Goal: Task Accomplishment & Management: Manage account settings

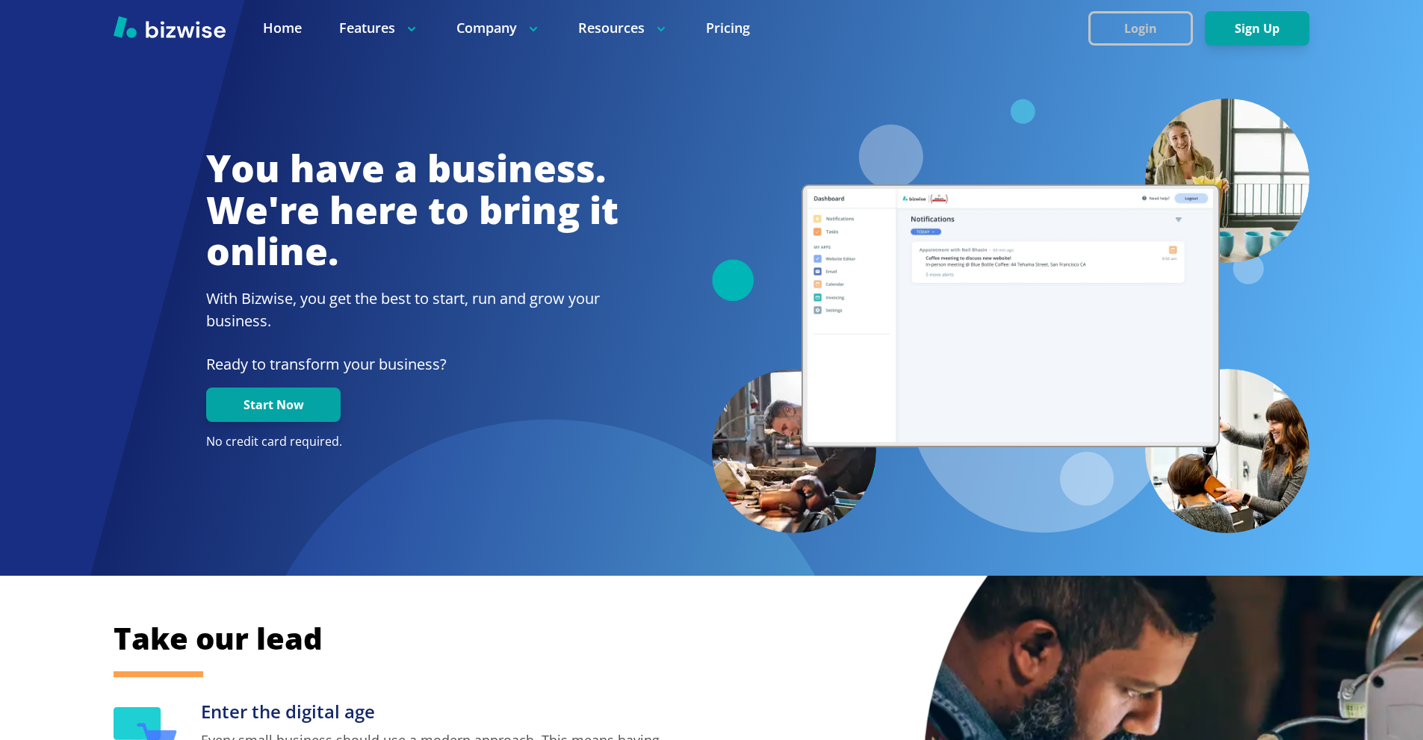
click at [1133, 26] on button "Login" at bounding box center [1140, 28] width 105 height 34
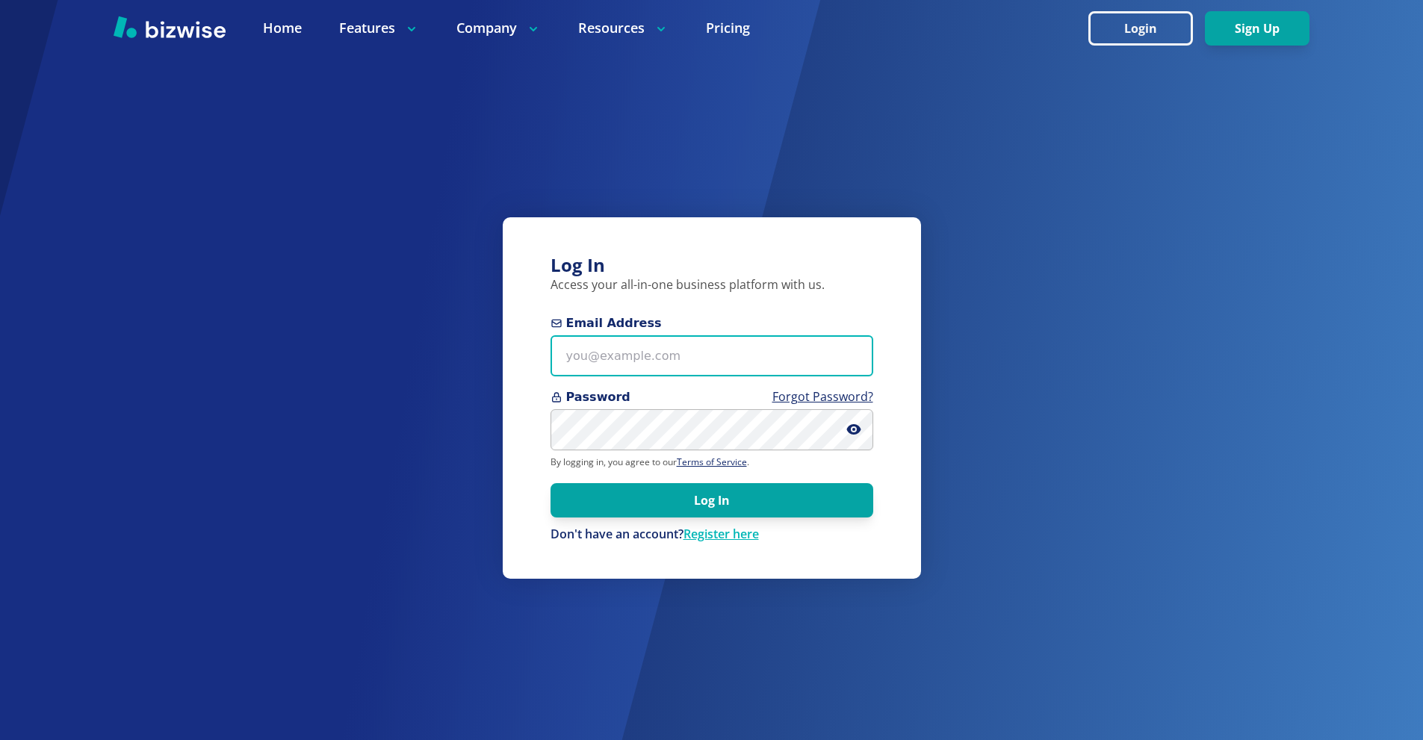
drag, startPoint x: 692, startPoint y: 342, endPoint x: 547, endPoint y: 135, distance: 252.1
click at [691, 342] on input "Email Address" at bounding box center [711, 355] width 323 height 41
paste input "[EMAIL_ADDRESS][DOMAIN_NAME]"
type input "[EMAIL_ADDRESS][DOMAIN_NAME]"
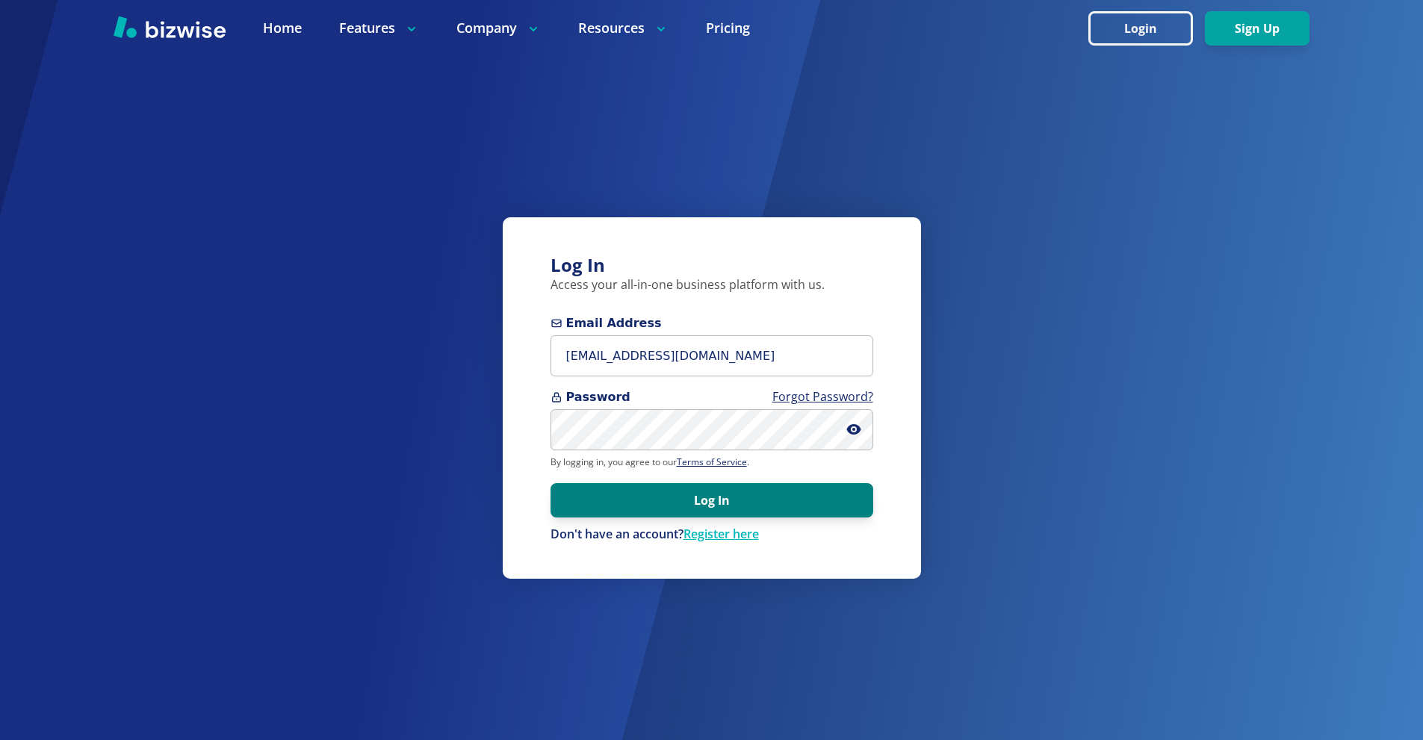
click at [732, 497] on button "Log In" at bounding box center [711, 500] width 323 height 34
